Goal: Check status: Check status

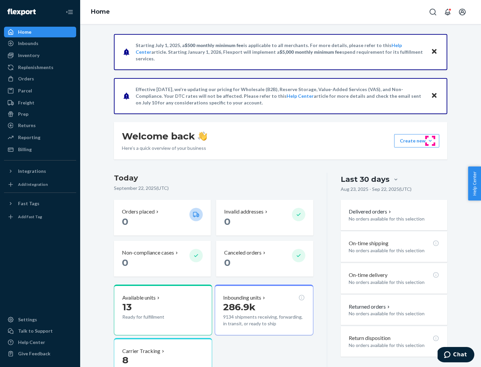
click at [430, 141] on button "Create new Create new inbound Create new order Create new product" at bounding box center [416, 140] width 45 height 13
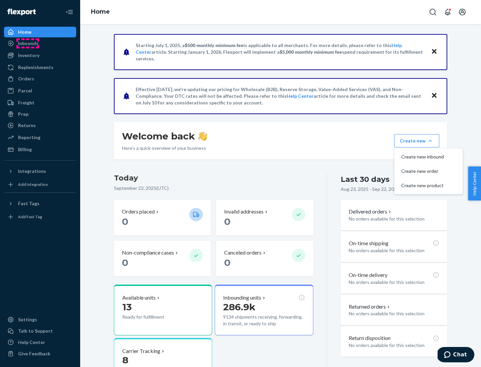
click at [28, 43] on div "Inbounds" at bounding box center [28, 43] width 20 height 7
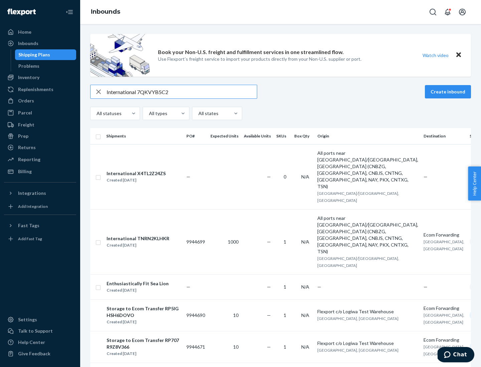
type input "International 7QKVYB5C29"
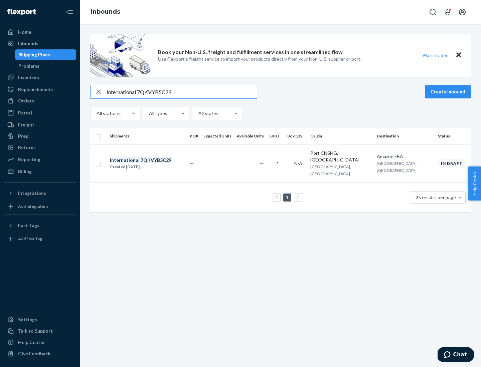
click at [152, 164] on div "Created [DATE]" at bounding box center [140, 167] width 61 height 7
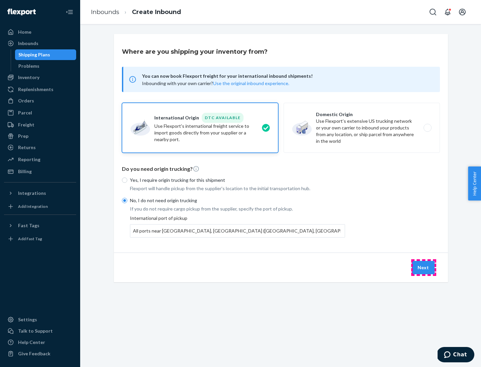
click at [423, 267] on button "Next" at bounding box center [422, 267] width 23 height 13
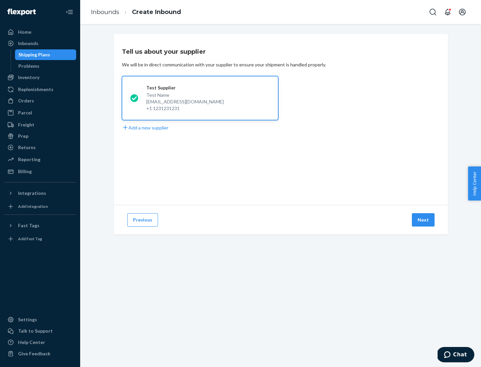
click at [423, 220] on button "Next" at bounding box center [422, 219] width 23 height 13
